Goal: Transaction & Acquisition: Purchase product/service

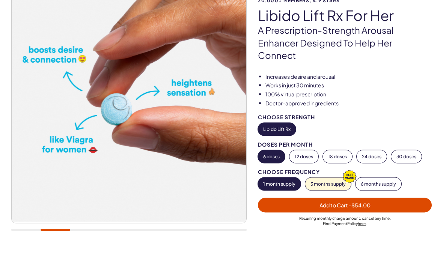
scroll to position [71, 0]
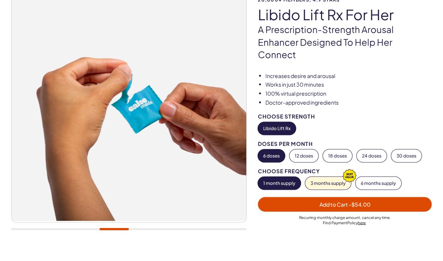
click at [416, 250] on div "20,000+ members, 4.9 stars Libido Lift Rx For Her A prescription-strength arous…" at bounding box center [221, 119] width 443 height 311
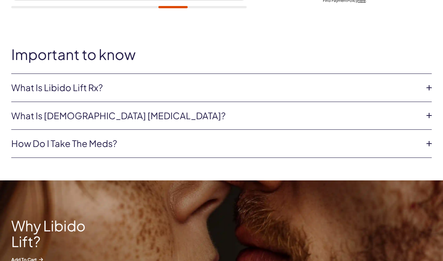
scroll to position [297, 0]
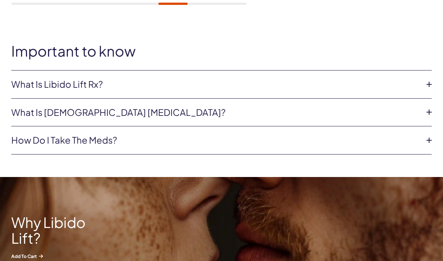
click at [428, 79] on icon at bounding box center [428, 84] width 11 height 11
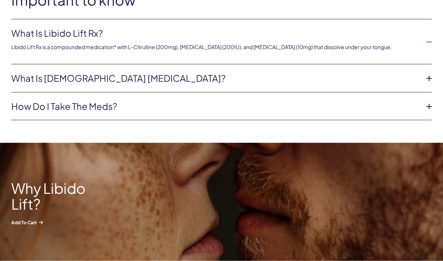
scroll to position [349, 0]
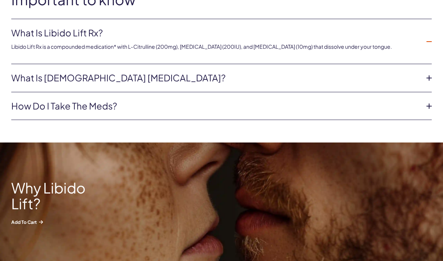
click at [428, 72] on icon at bounding box center [428, 77] width 11 height 11
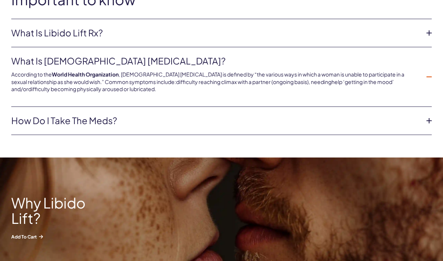
click at [425, 115] on icon at bounding box center [428, 120] width 11 height 11
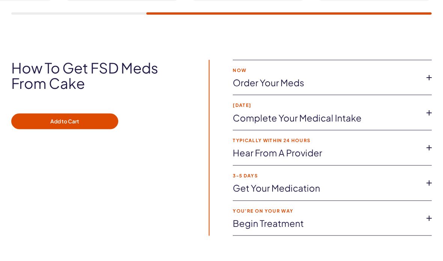
scroll to position [1286, 0]
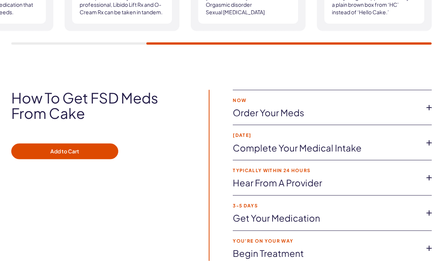
click at [428, 137] on icon at bounding box center [428, 142] width 11 height 11
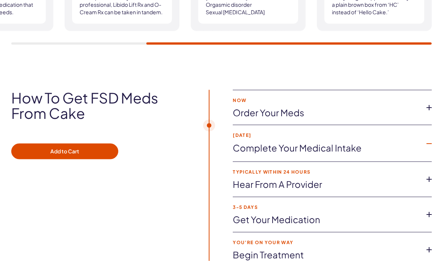
scroll to position [1258, 0]
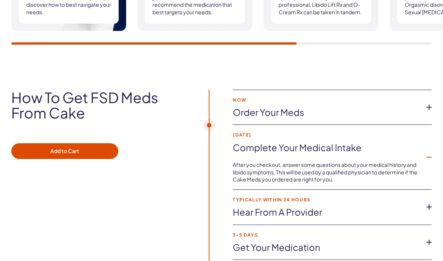
click at [430, 102] on icon at bounding box center [428, 107] width 11 height 11
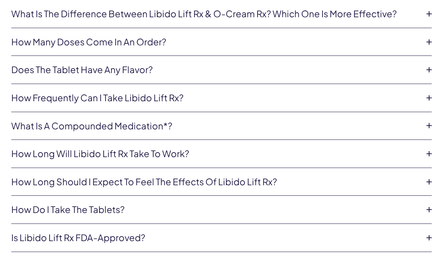
scroll to position [1722, 0]
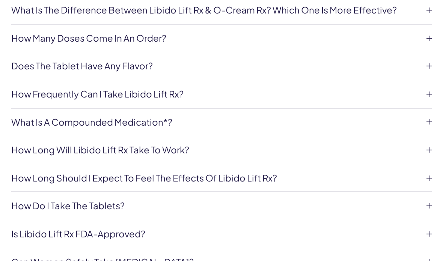
click at [428, 33] on icon at bounding box center [428, 38] width 11 height 11
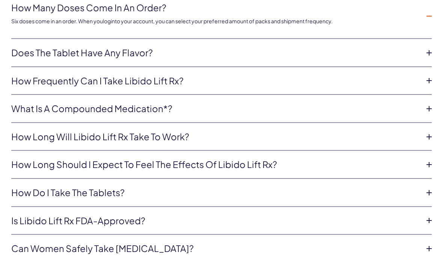
scroll to position [1753, 0]
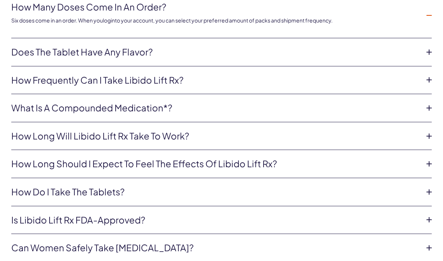
click at [428, 74] on icon at bounding box center [428, 79] width 11 height 11
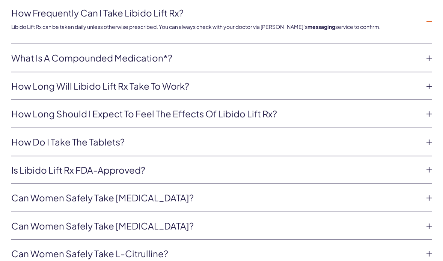
scroll to position [1804, 0]
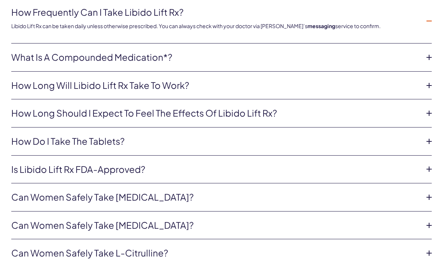
click at [428, 80] on icon at bounding box center [428, 85] width 11 height 11
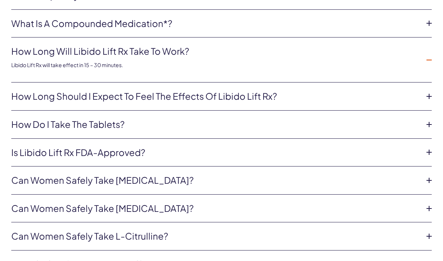
scroll to position [1827, 0]
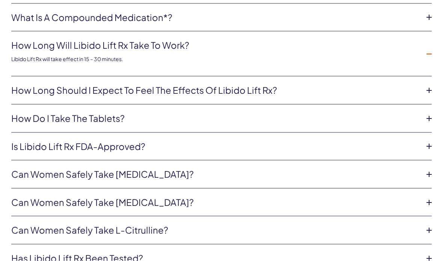
click at [429, 85] on icon at bounding box center [428, 90] width 11 height 11
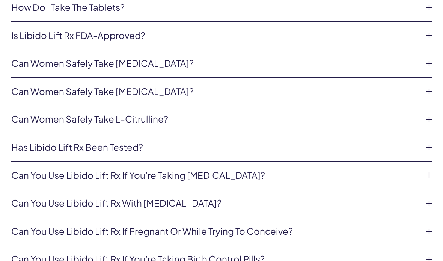
scroll to position [1946, 0]
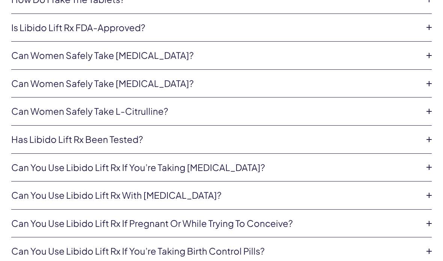
click at [430, 50] on icon at bounding box center [428, 55] width 11 height 11
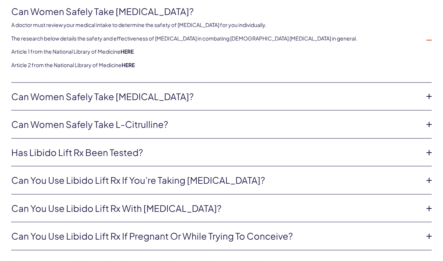
scroll to position [1973, 0]
click at [433, 90] on icon at bounding box center [428, 95] width 11 height 11
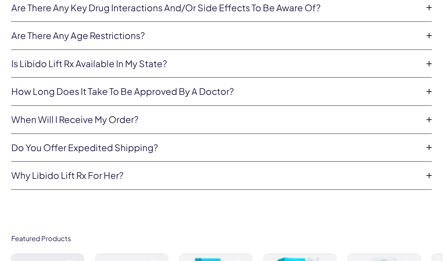
scroll to position [2279, 0]
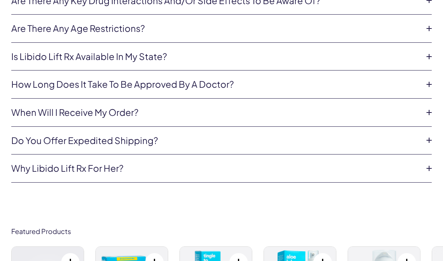
click at [429, 107] on icon at bounding box center [428, 112] width 11 height 11
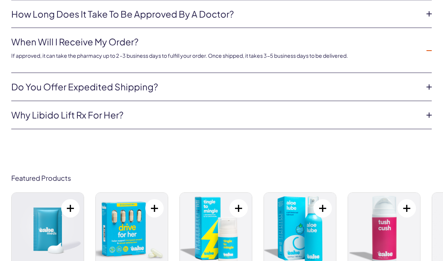
scroll to position [2307, 0]
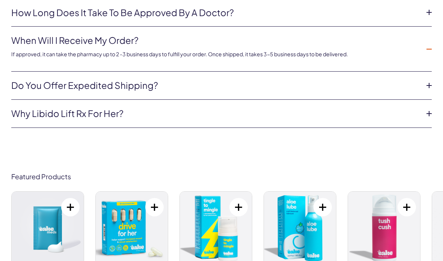
click at [430, 80] on icon at bounding box center [428, 85] width 11 height 11
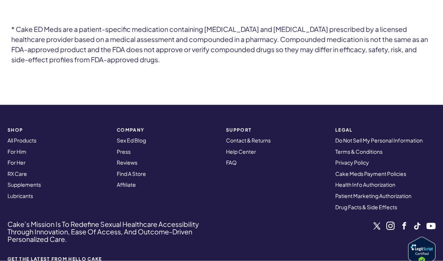
scroll to position [2663, 0]
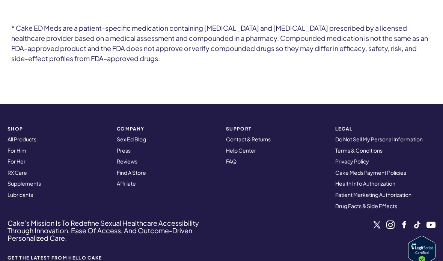
click at [143, 169] on link "Find A Store" at bounding box center [131, 172] width 29 height 7
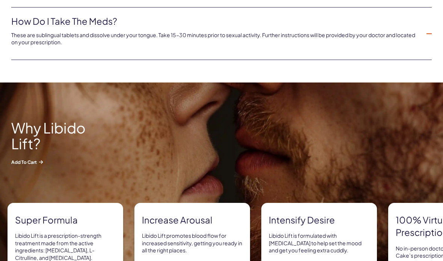
scroll to position [417, 0]
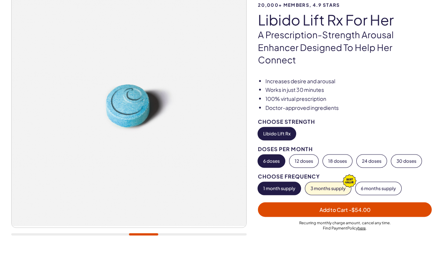
click at [334, 182] on button "3 months supply" at bounding box center [328, 188] width 46 height 13
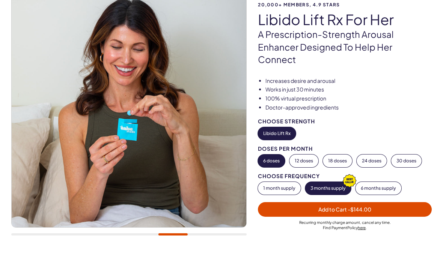
click at [283, 182] on button "1 month supply" at bounding box center [279, 188] width 43 height 13
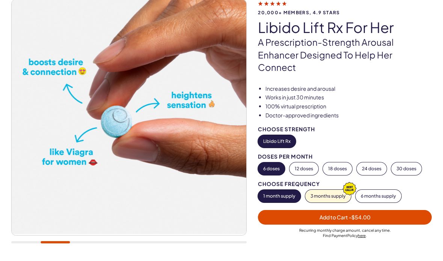
scroll to position [73, 0]
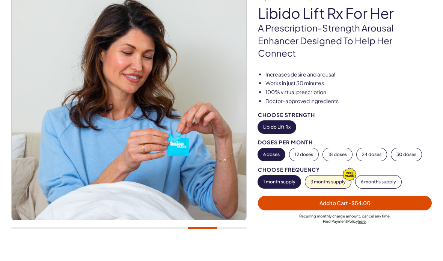
click at [381, 199] on span "Add to Cart - $54.00" at bounding box center [344, 203] width 165 height 9
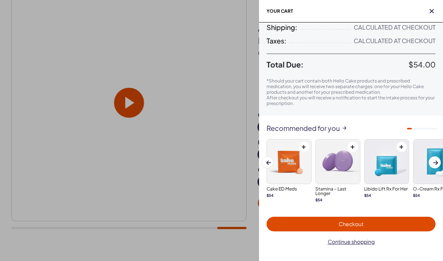
scroll to position [85, 0]
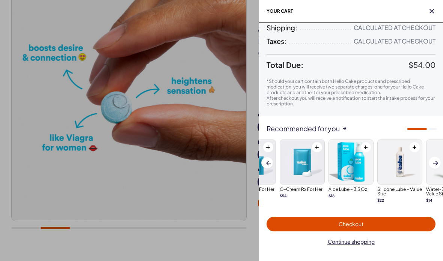
click at [359, 221] on span "Checkout" at bounding box center [350, 224] width 25 height 7
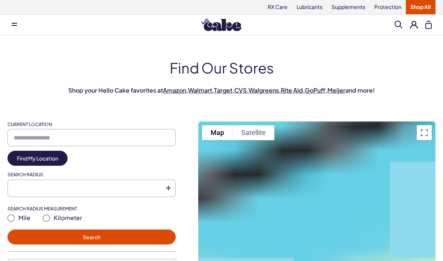
type input "**********"
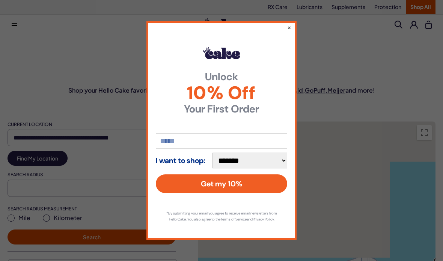
scroll to position [123, 0]
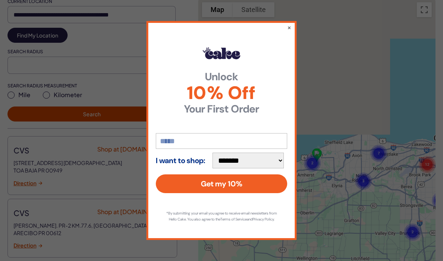
click at [215, 149] on input "email" at bounding box center [221, 141] width 131 height 16
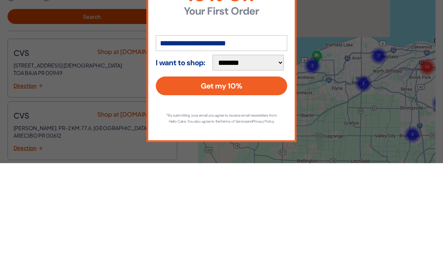
type input "**********"
click at [279, 153] on select "**********" at bounding box center [247, 161] width 71 height 16
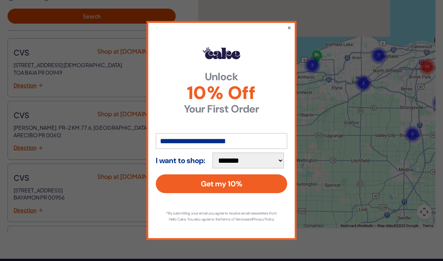
select select "*******"
click at [259, 193] on button "Get my 10%" at bounding box center [221, 183] width 131 height 19
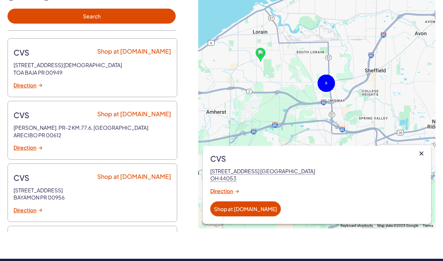
click at [228, 80] on gmp-advanced-marker at bounding box center [228, 80] width 0 height 0
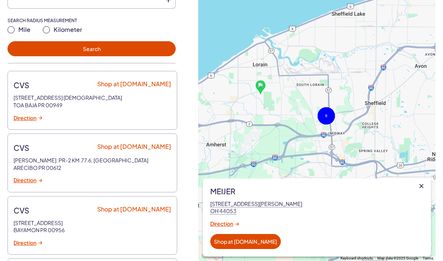
click at [263, 95] on gmp-advanced-marker at bounding box center [260, 87] width 10 height 14
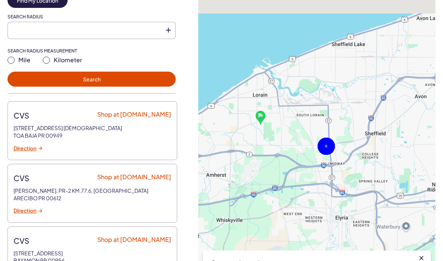
scroll to position [0, 0]
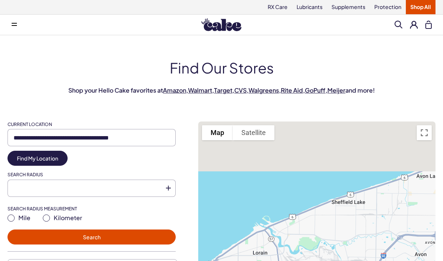
click at [172, 93] on link "Amazon" at bounding box center [174, 90] width 23 height 8
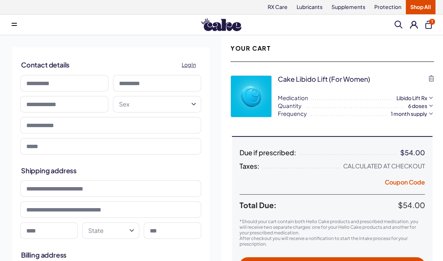
click at [427, 25] on button "1" at bounding box center [428, 25] width 6 height 8
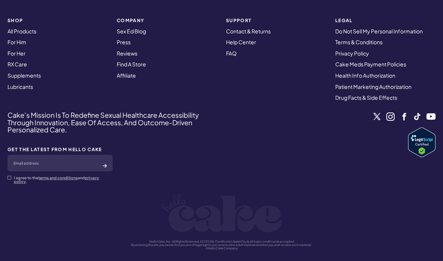
scroll to position [369, 0]
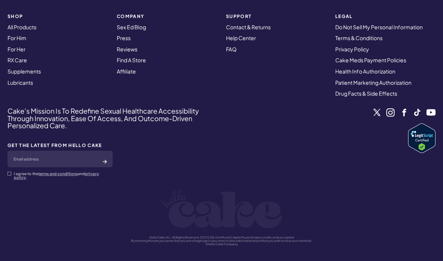
click at [402, 60] on link "Cake Meds Payment Policies" at bounding box center [370, 60] width 71 height 7
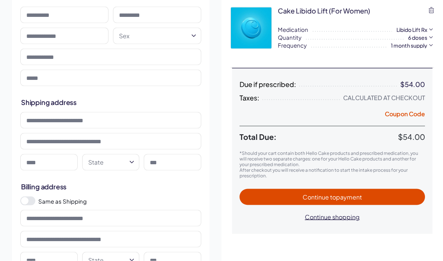
scroll to position [69, 0]
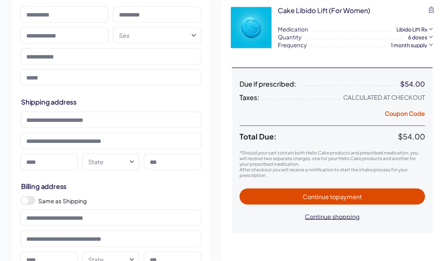
click at [403, 115] on button "Coupon Code" at bounding box center [405, 115] width 40 height 11
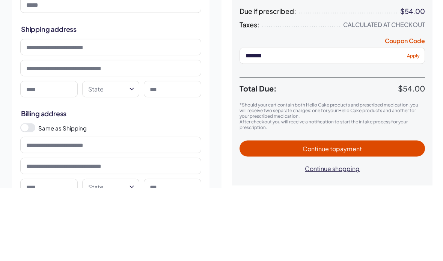
scroll to position [142, 0]
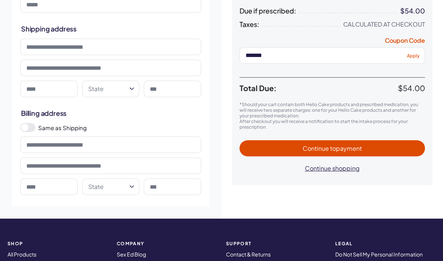
type input "*******"
click at [416, 58] on span "Apply" at bounding box center [413, 55] width 13 height 6
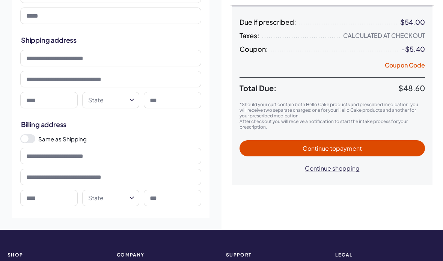
scroll to position [130, 0]
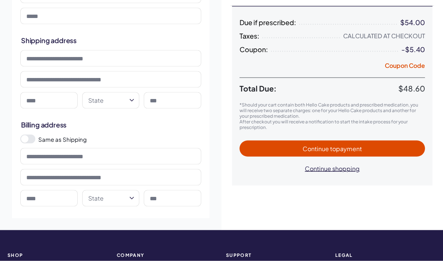
click at [338, 149] on span "to payment" at bounding box center [346, 149] width 32 height 8
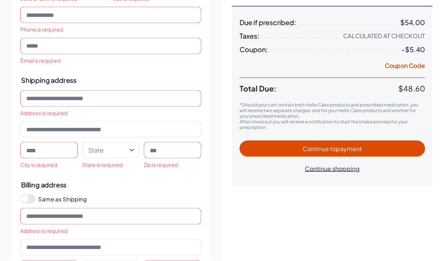
scroll to position [43, 0]
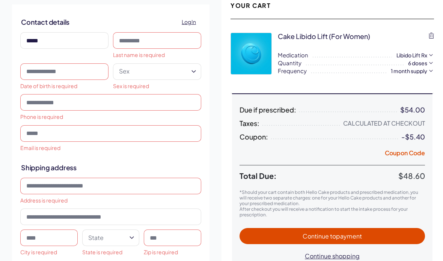
type input "*****"
click at [159, 48] on input at bounding box center [157, 40] width 88 height 17
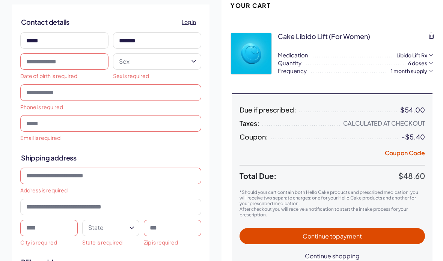
type input "*******"
click at [79, 61] on input "text" at bounding box center [64, 61] width 88 height 17
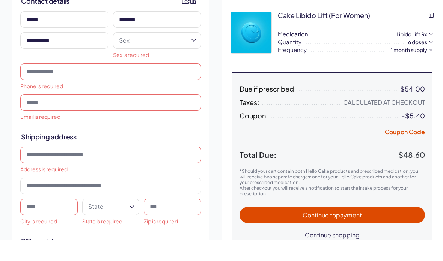
type input "**********"
click at [195, 53] on button "Sex" at bounding box center [157, 61] width 88 height 17
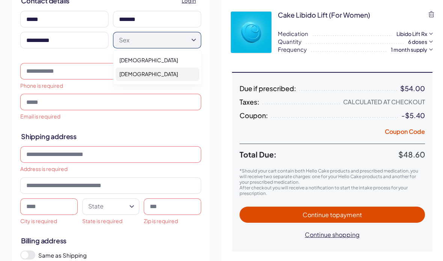
click at [133, 78] on div "Female" at bounding box center [158, 75] width 84 height 14
select select "******"
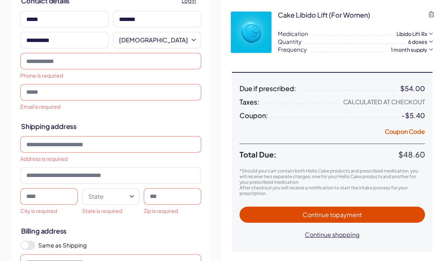
click at [151, 65] on input "tel" at bounding box center [110, 61] width 181 height 17
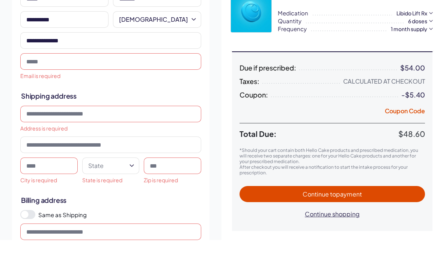
type input "**********"
click at [161, 74] on input "email" at bounding box center [110, 82] width 181 height 17
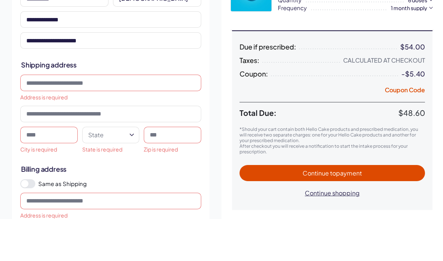
scroll to position [106, 0]
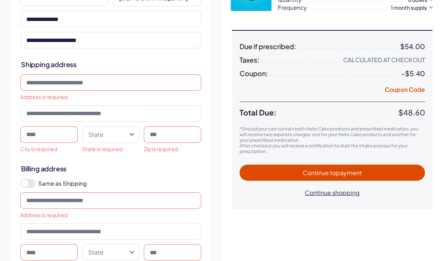
type input "**********"
click at [158, 84] on input at bounding box center [110, 82] width 181 height 17
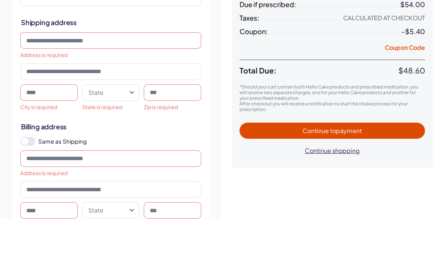
type input "**********"
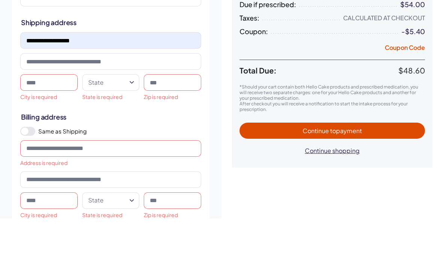
scroll to position [149, 0]
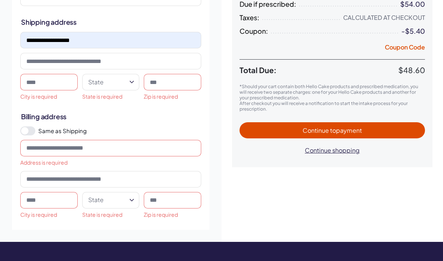
click at [69, 84] on input at bounding box center [48, 82] width 57 height 17
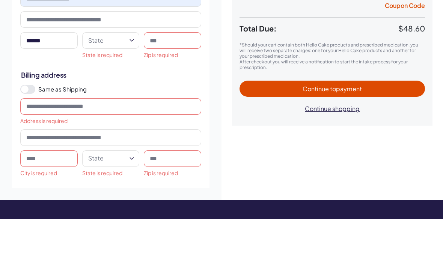
type input "******"
click at [129, 78] on icon "button" at bounding box center [131, 82] width 9 height 9
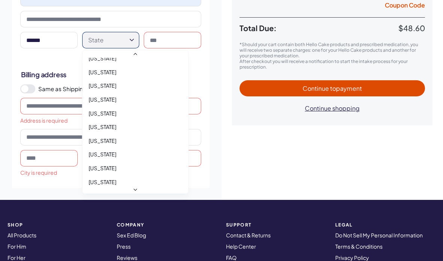
scroll to position [475, 0]
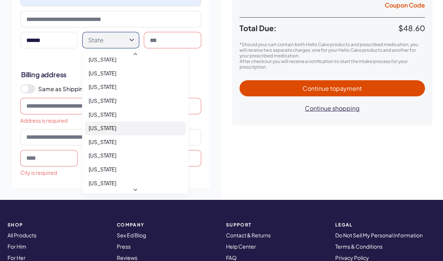
click at [99, 125] on span "Ohio" at bounding box center [103, 129] width 28 height 8
select select "**"
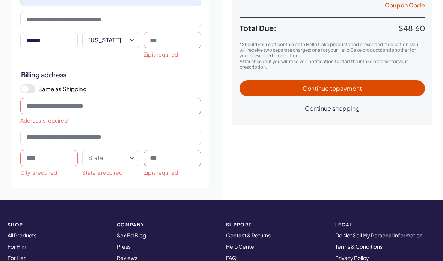
click at [184, 44] on input at bounding box center [172, 40] width 57 height 17
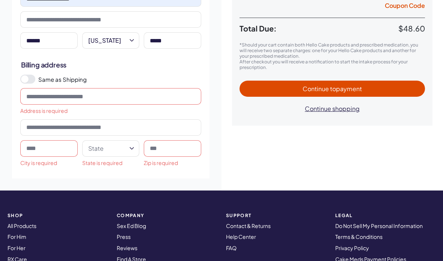
scroll to position [191, 0]
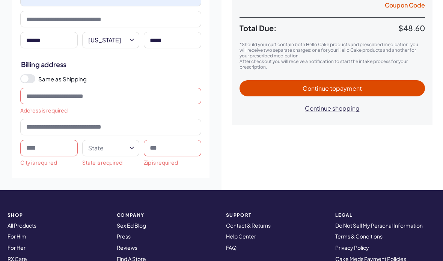
type input "*****"
click at [24, 82] on span at bounding box center [25, 79] width 8 height 8
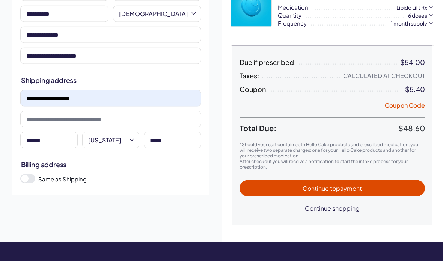
scroll to position [91, 0]
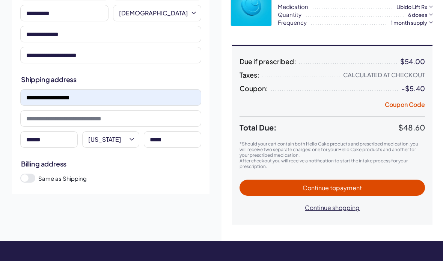
click at [375, 192] on button "Continue to payment" at bounding box center [331, 188] width 185 height 16
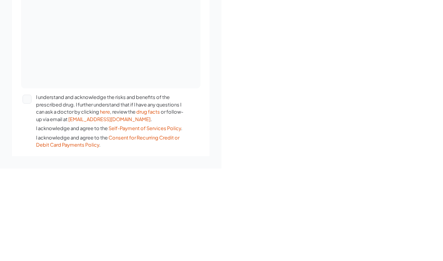
scroll to position [420, 0]
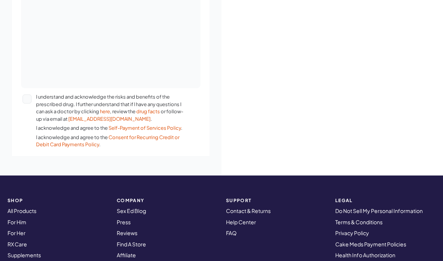
click at [31, 100] on button "I understand and acknowledge the risks and benefits of the prescribed drug. I f…" at bounding box center [27, 99] width 9 height 9
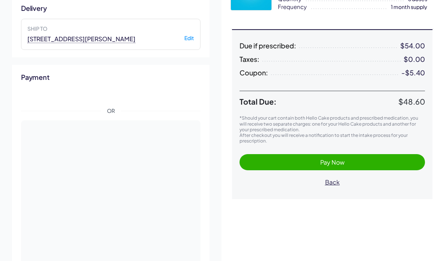
scroll to position [107, 0]
click at [331, 163] on span "Pay Now" at bounding box center [332, 163] width 24 height 8
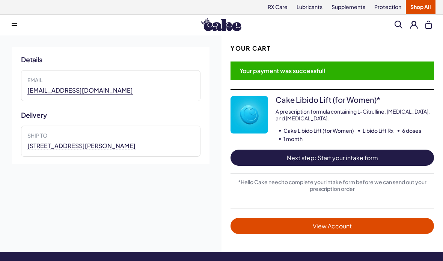
click at [343, 155] on span "Next step: Start your intake form" at bounding box center [332, 157] width 188 height 9
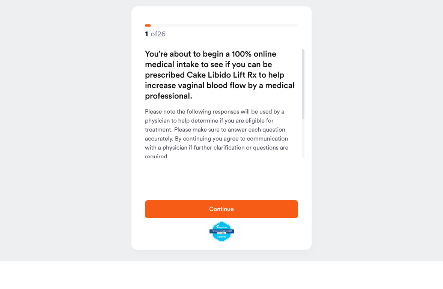
click at [253, 233] on span "Continue" at bounding box center [221, 237] width 129 height 9
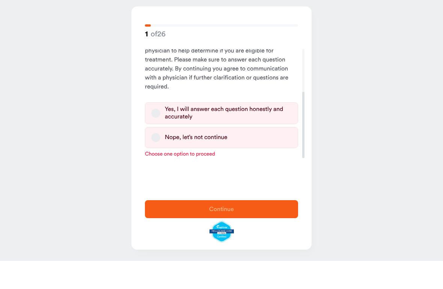
scroll to position [70, 0]
click at [155, 137] on button "Yes, I will answer each question honestly and accurately" at bounding box center [155, 141] width 9 height 9
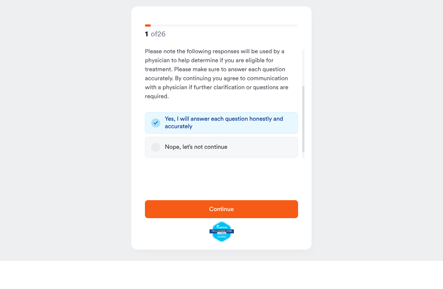
scroll to position [60, 0]
click at [223, 234] on span "Continue" at bounding box center [221, 237] width 25 height 6
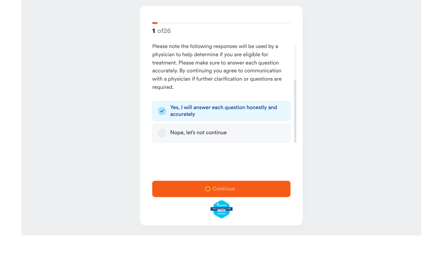
scroll to position [0, 0]
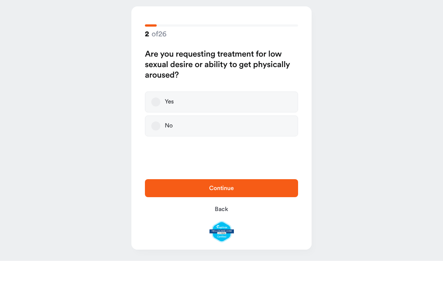
click at [154, 126] on button "Yes" at bounding box center [155, 130] width 9 height 9
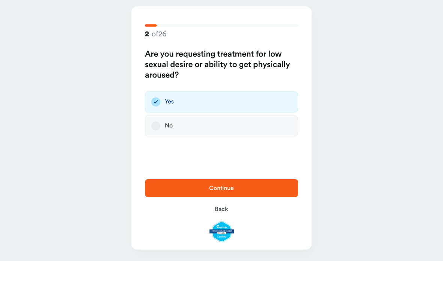
click at [226, 213] on span "Continue" at bounding box center [221, 216] width 25 height 6
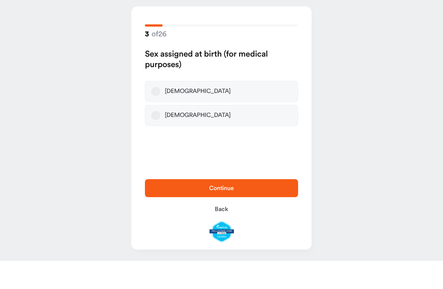
click at [159, 115] on button "Female" at bounding box center [155, 119] width 9 height 9
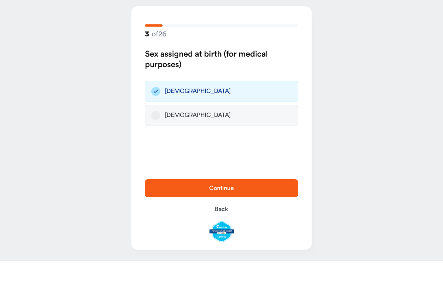
click at [227, 213] on span "Continue" at bounding box center [221, 216] width 25 height 6
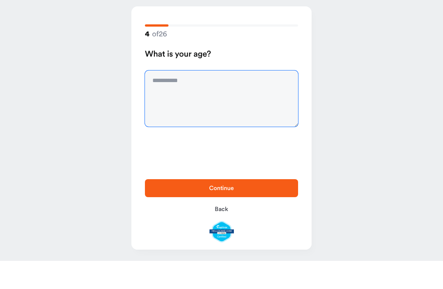
click at [176, 99] on textarea at bounding box center [221, 127] width 153 height 56
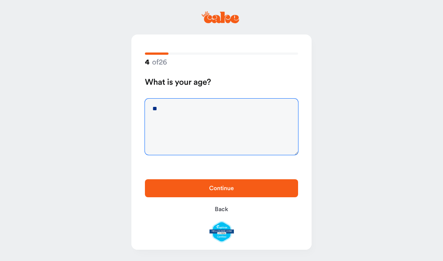
type textarea "**"
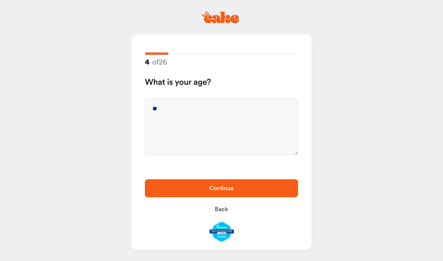
click at [231, 186] on span "Continue" at bounding box center [221, 188] width 25 height 6
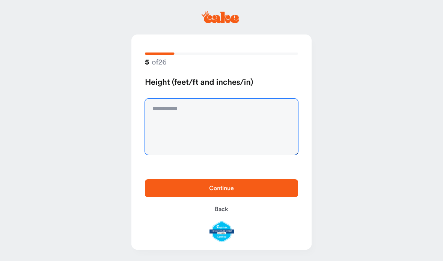
click at [179, 111] on textarea at bounding box center [221, 127] width 153 height 56
click at [173, 109] on textarea "*****" at bounding box center [221, 127] width 153 height 56
type textarea "*********"
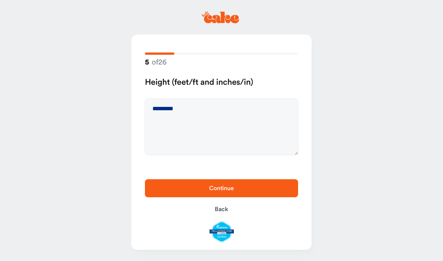
click at [233, 191] on span "Continue" at bounding box center [221, 188] width 25 height 6
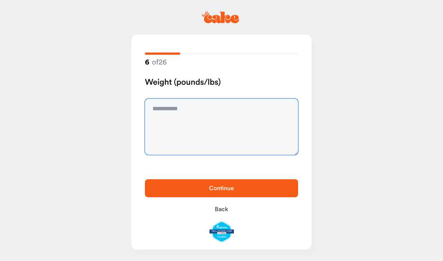
click at [183, 112] on textarea at bounding box center [221, 127] width 153 height 56
type textarea "***"
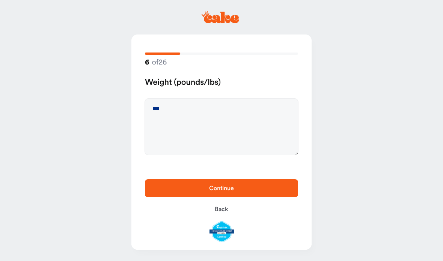
click at [232, 191] on span "Continue" at bounding box center [221, 188] width 25 height 6
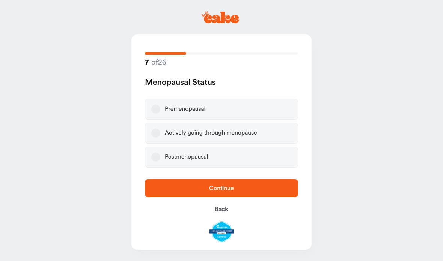
click at [154, 156] on button "Postmenopausal" at bounding box center [155, 157] width 9 height 9
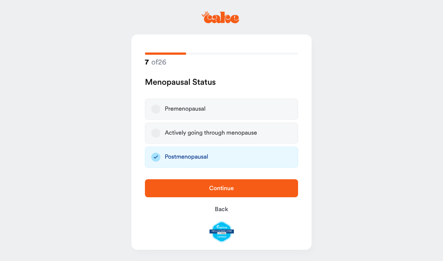
click at [233, 190] on span "Continue" at bounding box center [221, 188] width 25 height 6
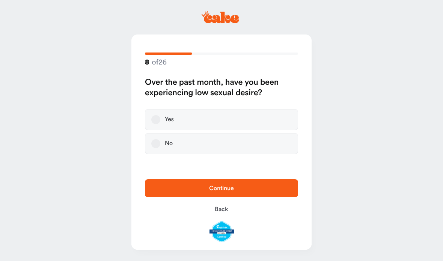
click at [159, 116] on button "Yes" at bounding box center [155, 119] width 9 height 9
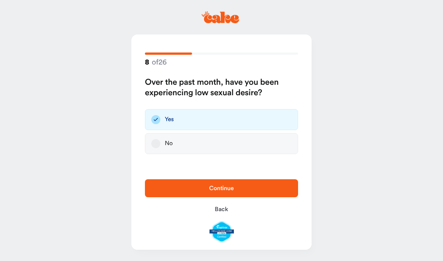
click at [241, 190] on span "Continue" at bounding box center [221, 188] width 129 height 9
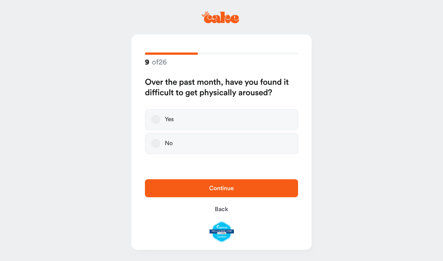
click at [152, 120] on button "Yes" at bounding box center [155, 119] width 9 height 9
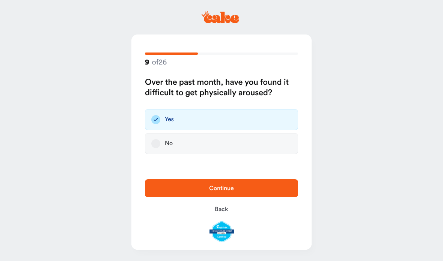
click at [237, 188] on span "Continue" at bounding box center [221, 188] width 129 height 9
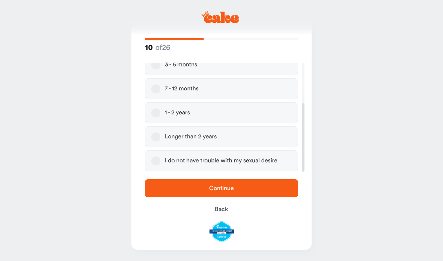
scroll to position [64, 0]
click at [159, 136] on button "Longer than 2 years" at bounding box center [155, 136] width 9 height 9
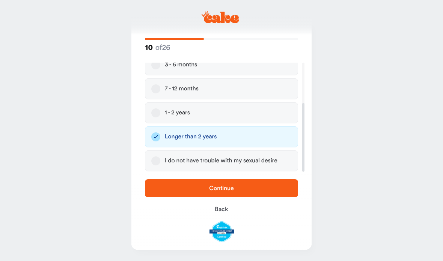
click at [248, 186] on span "Continue" at bounding box center [221, 188] width 129 height 9
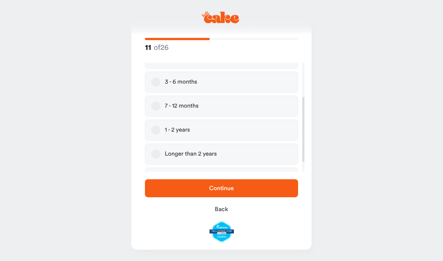
scroll to position [58, 0]
click at [153, 154] on button "Longer than 2 years" at bounding box center [155, 153] width 9 height 9
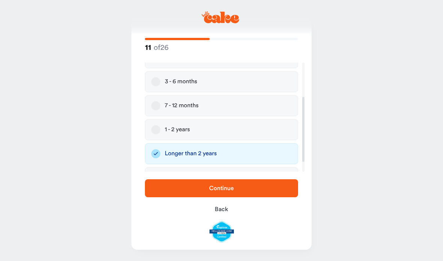
click at [241, 190] on span "Continue" at bounding box center [221, 188] width 129 height 9
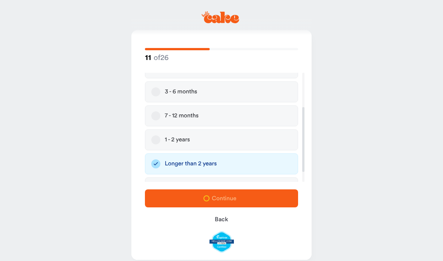
scroll to position [0, 0]
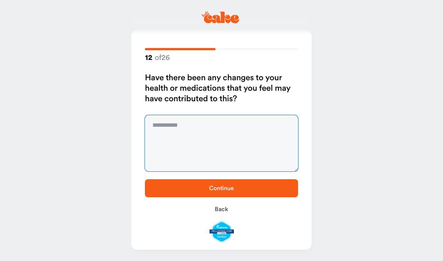
click at [199, 132] on textarea at bounding box center [221, 143] width 153 height 56
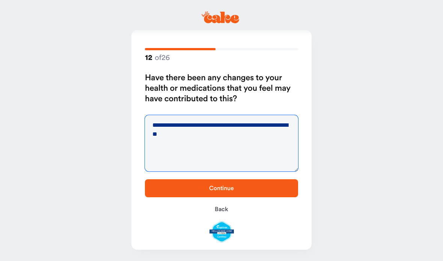
type textarea "**********"
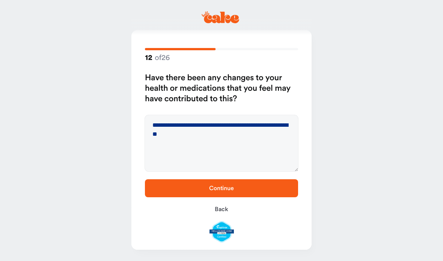
click at [246, 184] on span "Continue" at bounding box center [221, 188] width 129 height 9
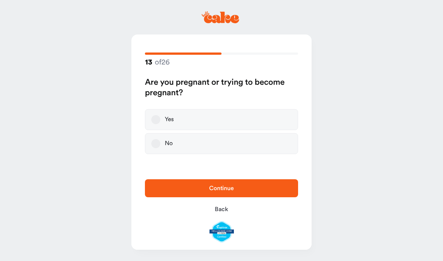
click at [159, 144] on button "No" at bounding box center [155, 143] width 9 height 9
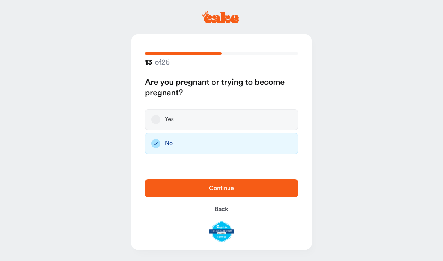
click at [254, 195] on button "Continue" at bounding box center [221, 188] width 153 height 18
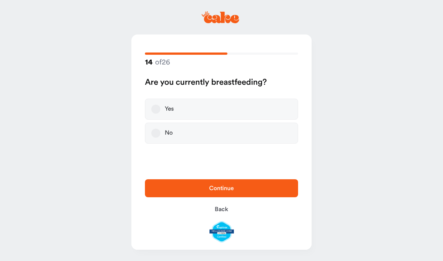
click at [158, 132] on button "No" at bounding box center [155, 133] width 9 height 9
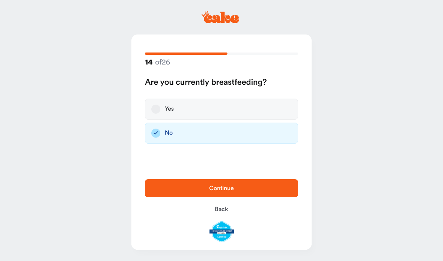
click at [266, 188] on span "Continue" at bounding box center [221, 188] width 129 height 9
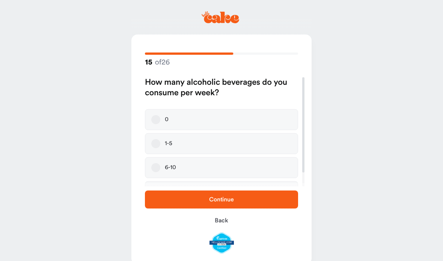
click at [155, 116] on button "0" at bounding box center [155, 119] width 9 height 9
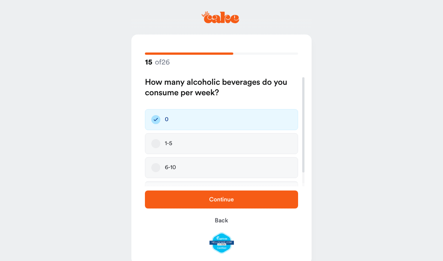
click at [262, 201] on span "Continue" at bounding box center [221, 199] width 129 height 9
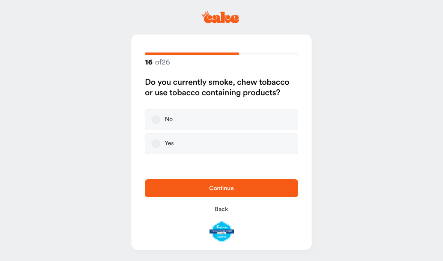
click at [156, 118] on button "No" at bounding box center [155, 119] width 9 height 9
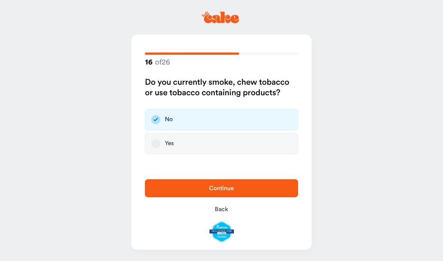
click at [258, 186] on span "Continue" at bounding box center [221, 188] width 129 height 9
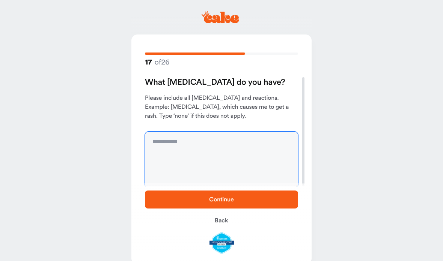
click at [163, 143] on textarea at bounding box center [221, 160] width 153 height 56
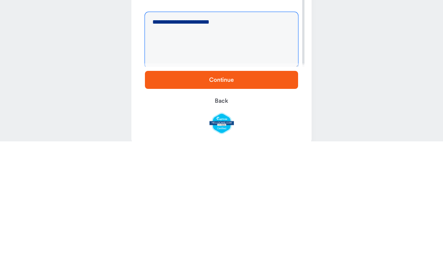
click at [158, 132] on textarea "**********" at bounding box center [221, 160] width 153 height 56
click at [241, 132] on textarea "**********" at bounding box center [221, 160] width 153 height 56
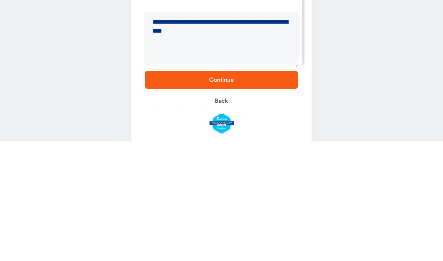
scroll to position [15, 0]
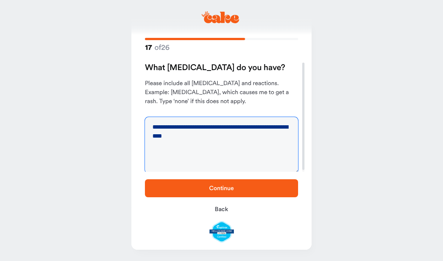
type textarea "**********"
click at [248, 188] on span "Continue" at bounding box center [221, 188] width 129 height 9
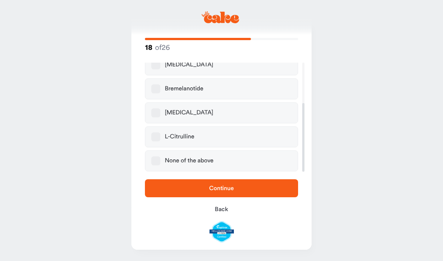
scroll to position [64, 0]
click at [158, 162] on button "None of the above" at bounding box center [155, 160] width 9 height 9
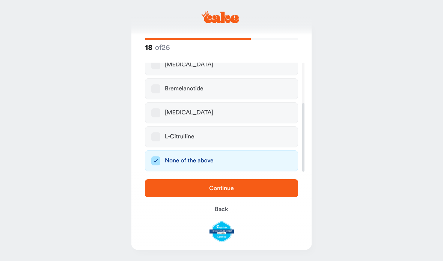
click at [245, 192] on span "Continue" at bounding box center [221, 188] width 129 height 9
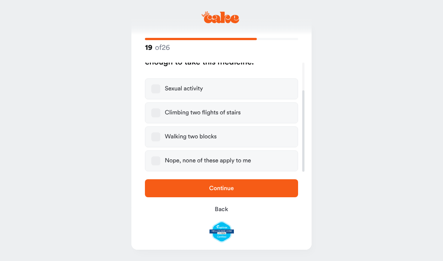
scroll to position [37, 0]
click at [155, 161] on button "Nope, none of these apply to me" at bounding box center [155, 160] width 9 height 9
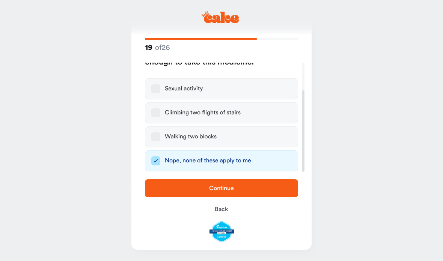
click at [264, 192] on span "Continue" at bounding box center [221, 188] width 129 height 9
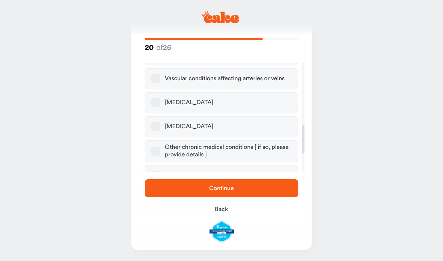
scroll to position [242, 0]
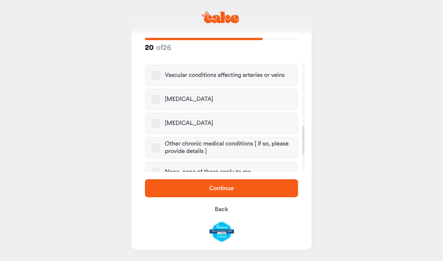
click at [155, 119] on button "High blood pressure" at bounding box center [155, 123] width 9 height 9
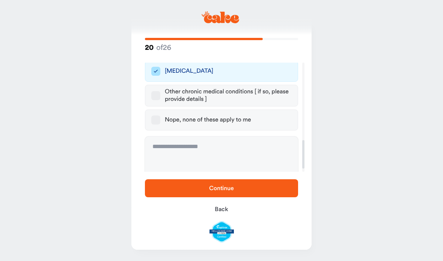
scroll to position [296, 0]
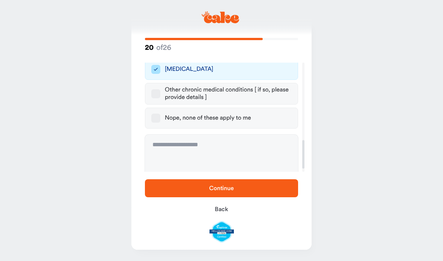
click at [238, 188] on span "Continue" at bounding box center [221, 188] width 129 height 9
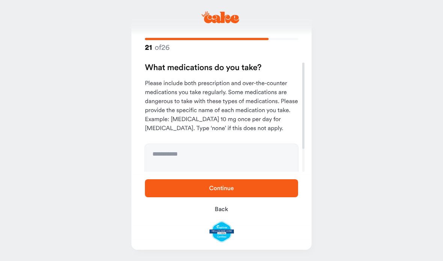
scroll to position [0, 0]
click at [172, 153] on textarea at bounding box center [221, 172] width 153 height 56
click at [157, 146] on textarea at bounding box center [221, 172] width 153 height 56
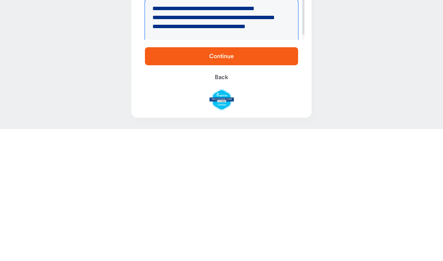
scroll to position [23, 0]
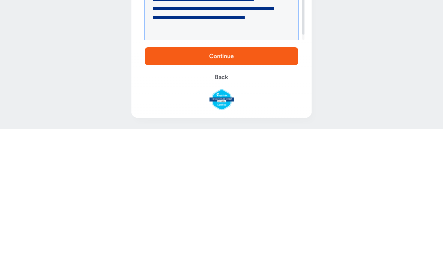
click at [250, 122] on textarea "**********" at bounding box center [221, 150] width 153 height 56
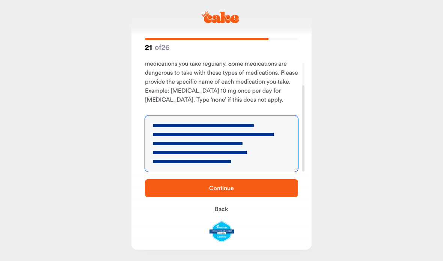
type textarea "**********"
click at [267, 189] on span "Continue" at bounding box center [221, 188] width 129 height 9
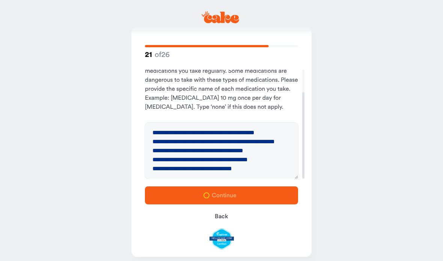
scroll to position [0, 0]
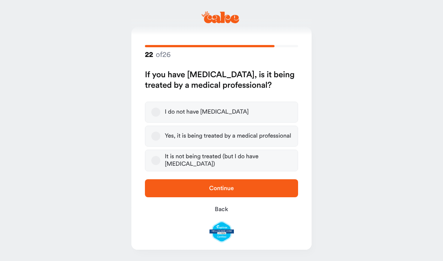
click at [156, 133] on button "Yes, it is being treated by a medical professional" at bounding box center [155, 136] width 9 height 9
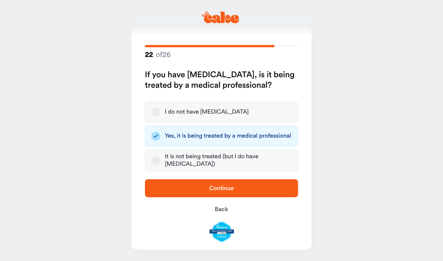
click at [268, 188] on span "Continue" at bounding box center [221, 188] width 129 height 9
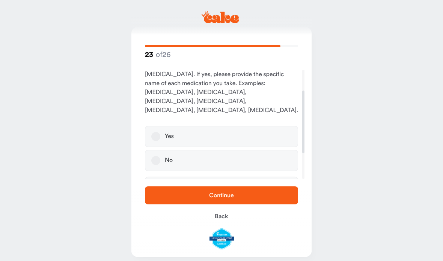
scroll to position [41, 0]
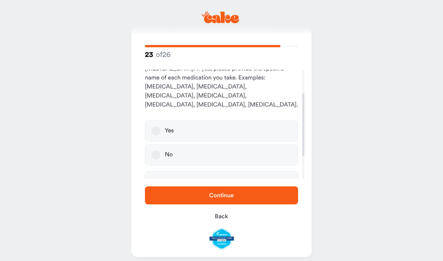
click at [158, 150] on button "No" at bounding box center [155, 154] width 9 height 9
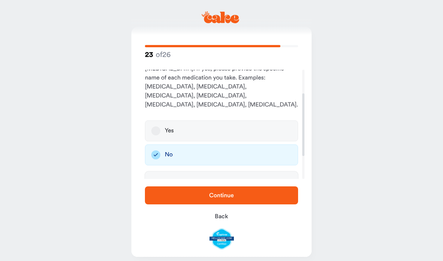
click at [255, 197] on span "Continue" at bounding box center [221, 195] width 129 height 9
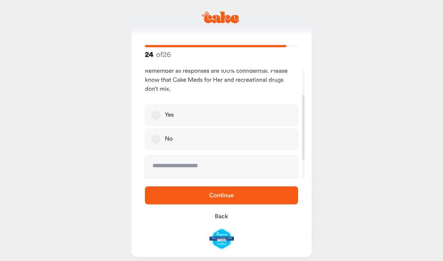
scroll to position [42, 0]
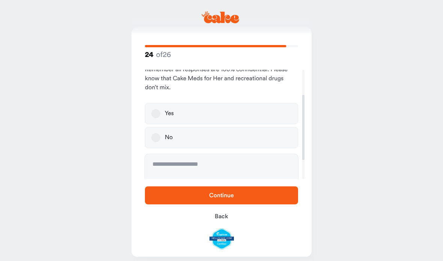
click at [156, 138] on button "No" at bounding box center [155, 137] width 9 height 9
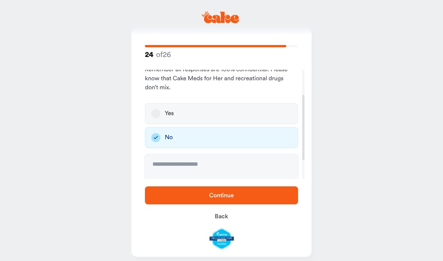
click at [257, 195] on span "Continue" at bounding box center [221, 195] width 129 height 9
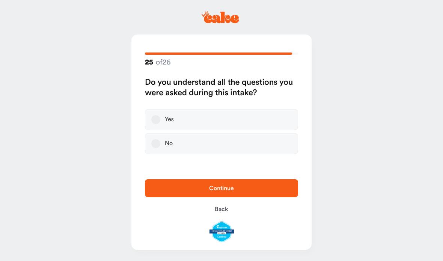
click at [159, 118] on button "Yes" at bounding box center [155, 119] width 9 height 9
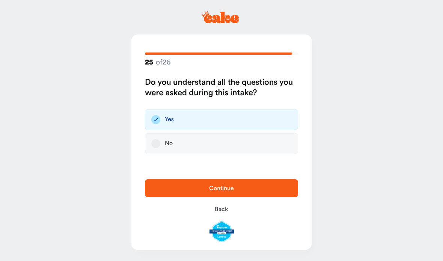
click at [257, 189] on span "Continue" at bounding box center [221, 188] width 129 height 9
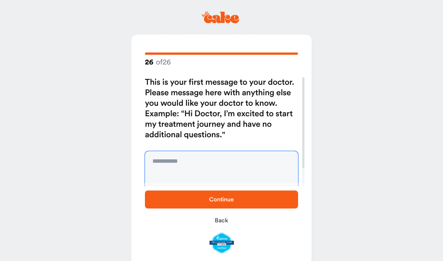
click at [222, 165] on textarea at bounding box center [221, 179] width 153 height 56
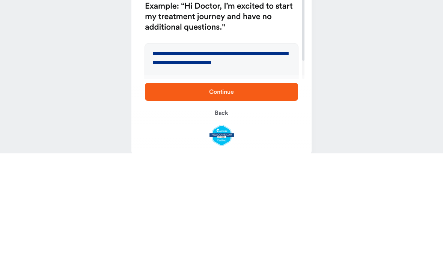
scroll to position [15, 0]
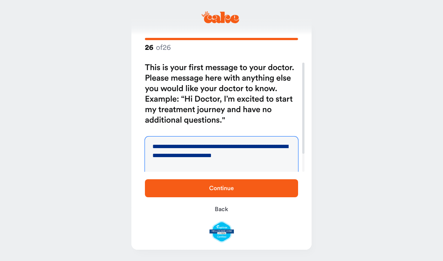
type textarea "**********"
click at [260, 186] on span "Continue" at bounding box center [221, 188] width 129 height 9
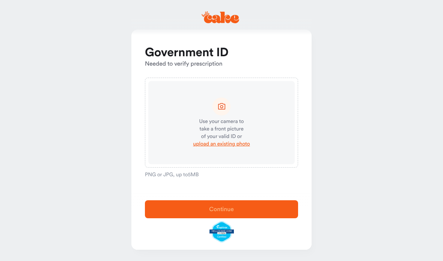
click at [75, 56] on main "Government ID Needed to verify prescription Use your camera to take a front pic…" at bounding box center [221, 128] width 443 height 266
click at [223, 108] on icon at bounding box center [221, 106] width 9 height 9
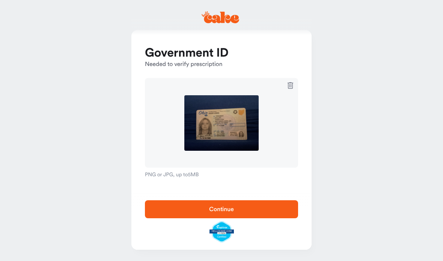
click at [263, 208] on span "Continue" at bounding box center [221, 209] width 129 height 9
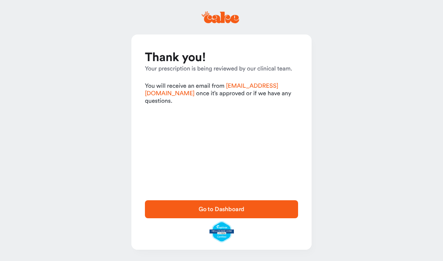
click at [176, 211] on span "Go to Dashboard" at bounding box center [221, 209] width 129 height 9
